Goal: Information Seeking & Learning: Learn about a topic

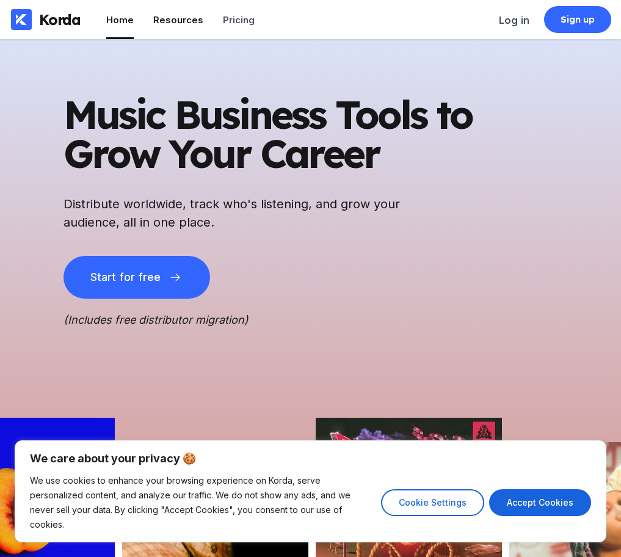
click at [181, 20] on div "Resources" at bounding box center [178, 20] width 50 height 12
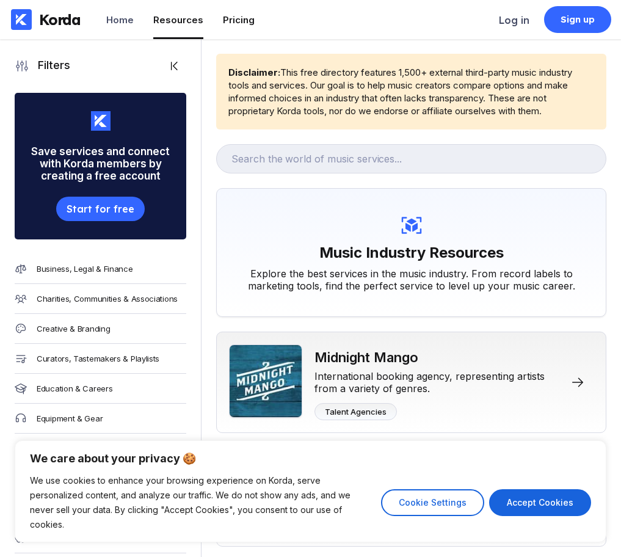
click at [232, 20] on div "Pricing" at bounding box center [239, 20] width 32 height 12
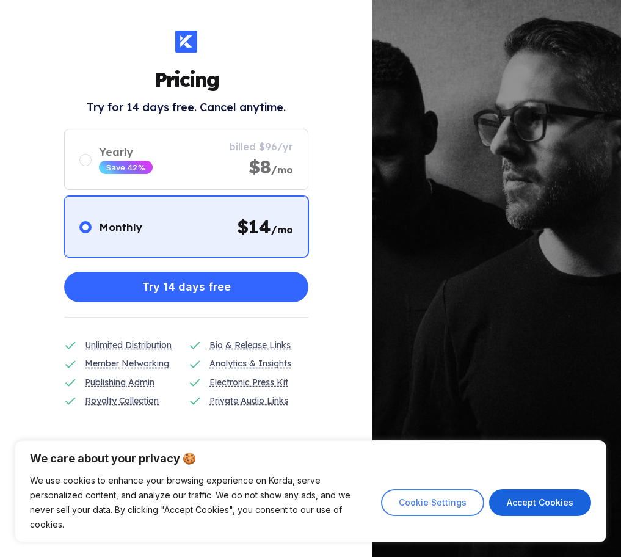
click at [458, 510] on button "Cookie Settings" at bounding box center [432, 502] width 103 height 27
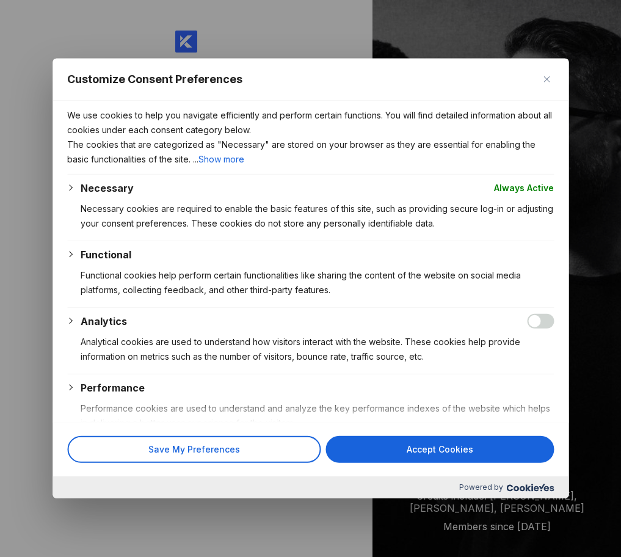
click at [546, 79] on img "Close" at bounding box center [547, 79] width 6 height 6
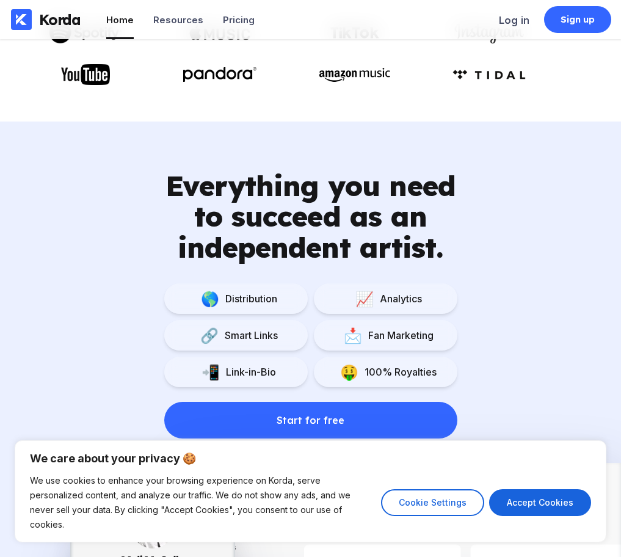
scroll to position [703, 0]
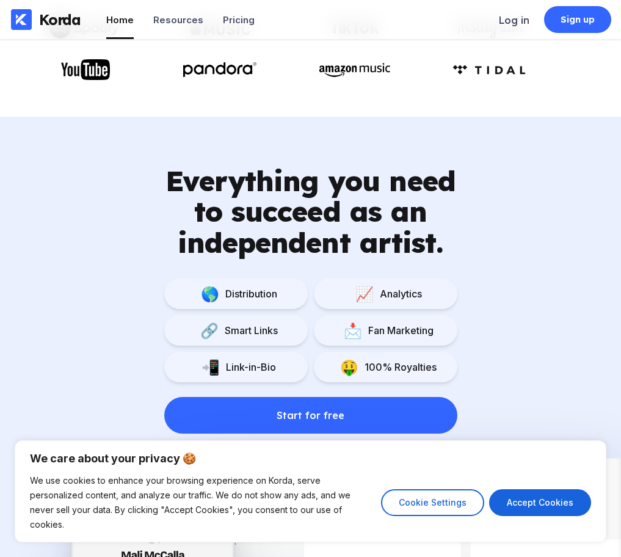
click at [394, 331] on div "Fan Marketing" at bounding box center [397, 330] width 71 height 12
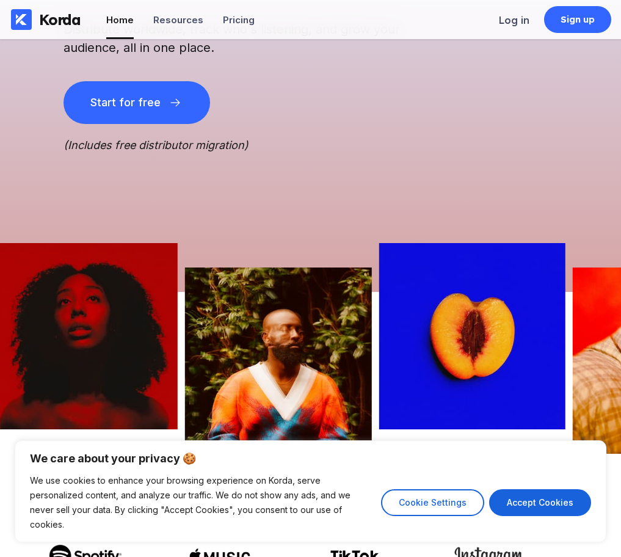
scroll to position [0, 0]
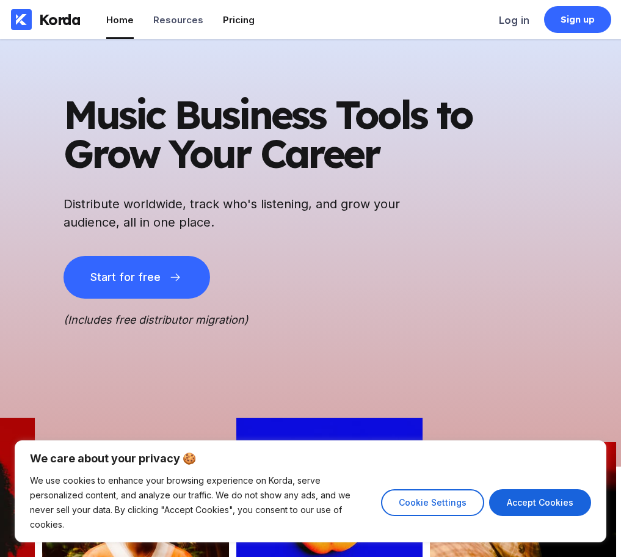
click at [232, 20] on div "Pricing" at bounding box center [239, 20] width 32 height 12
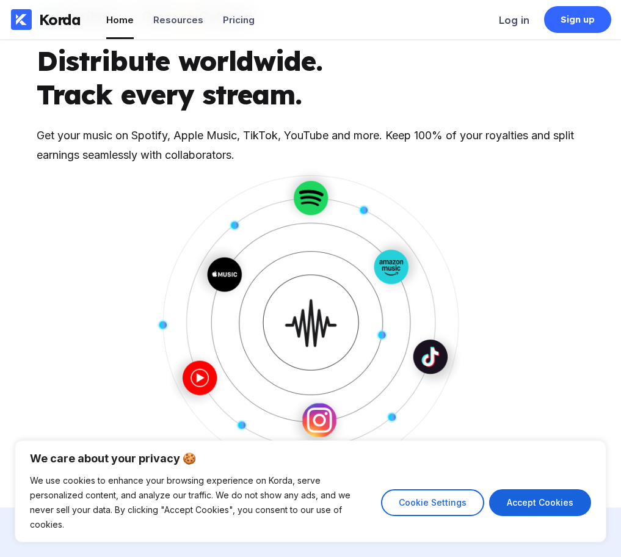
scroll to position [1575, 0]
